Goal: Task Accomplishment & Management: Manage account settings

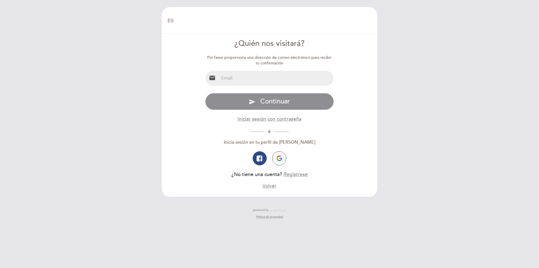
select select "es"
click at [259, 77] on input "email" at bounding box center [276, 78] width 115 height 15
type input "[EMAIL_ADDRESS][DOMAIN_NAME]"
click at [294, 78] on input "[EMAIL_ADDRESS][DOMAIN_NAME]" at bounding box center [276, 78] width 115 height 15
click at [346, 108] on form "¿Quién nos visitará? Por favor proporciona una dirección de correo electrónico …" at bounding box center [270, 113] width 208 height 151
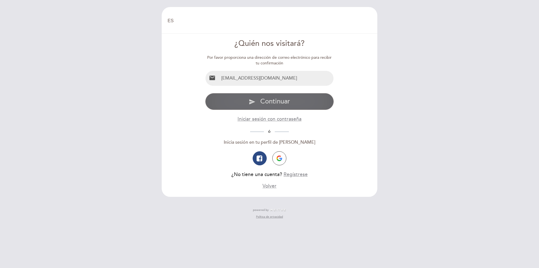
click at [290, 105] on span "Continuar" at bounding box center [275, 101] width 30 height 8
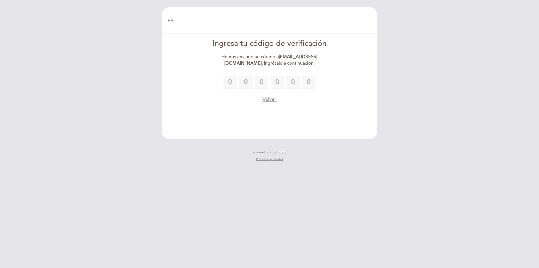
type input "7"
type input "4"
type input "9"
type input "3"
type input "8"
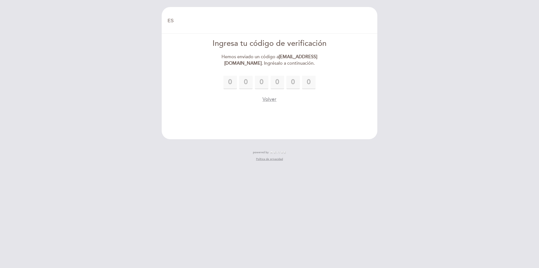
type input "2"
